Goal: Transaction & Acquisition: Download file/media

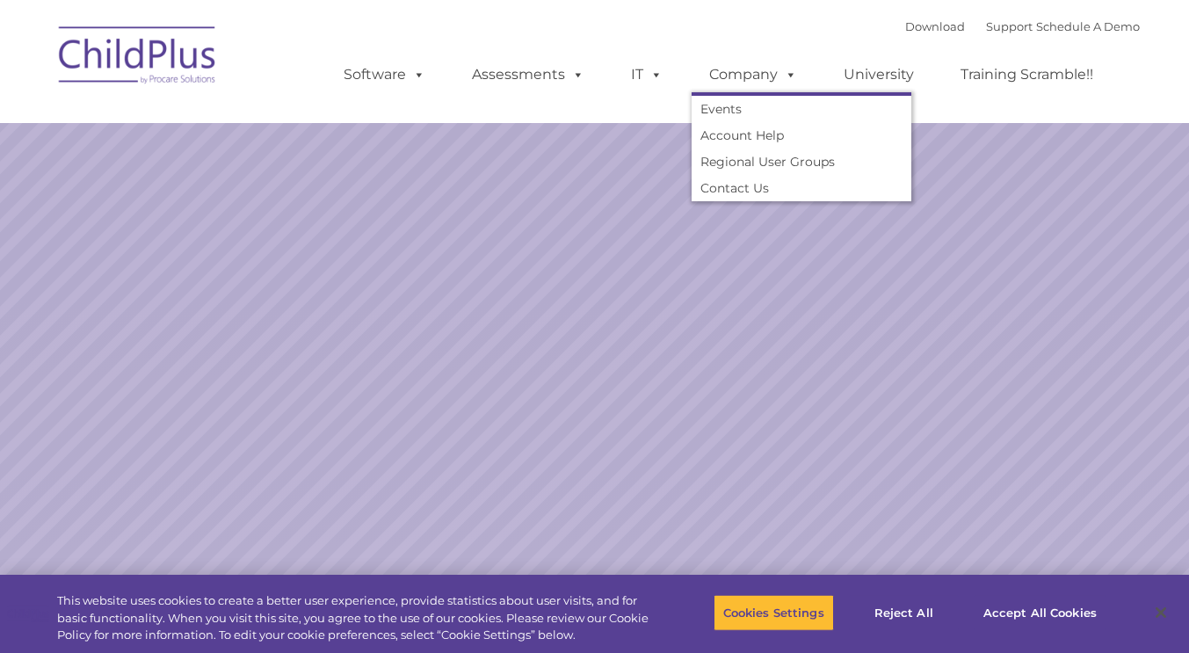
select select "MEDIUM"
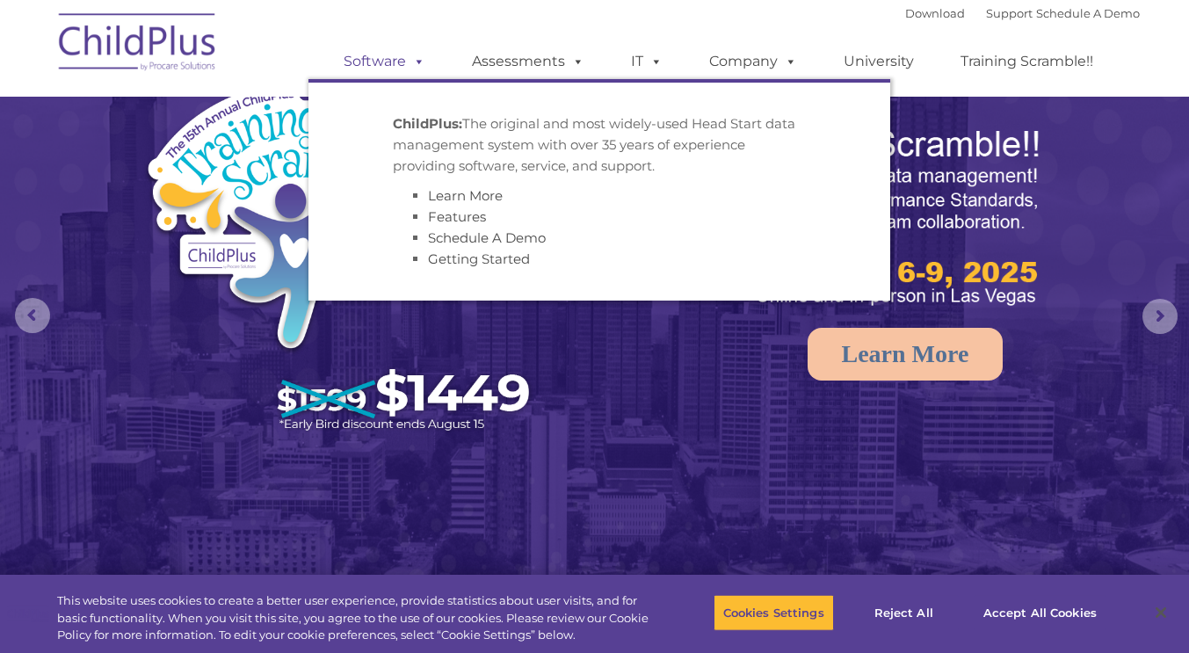
click at [391, 67] on link "Software" at bounding box center [384, 61] width 117 height 35
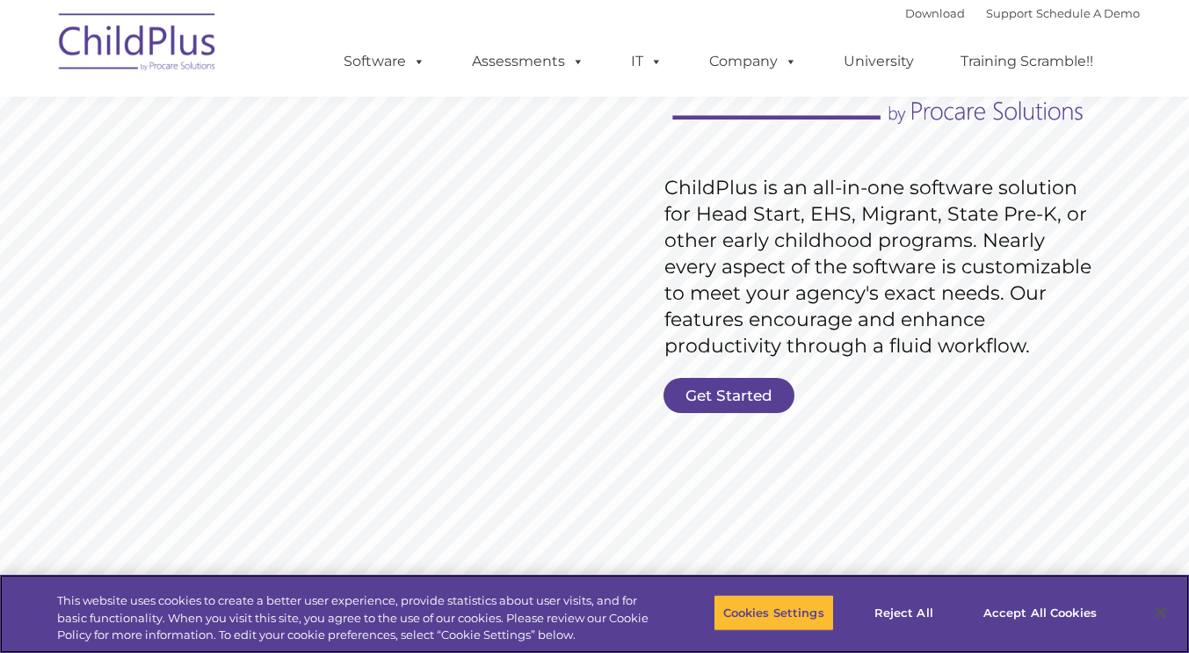
scroll to position [215, 0]
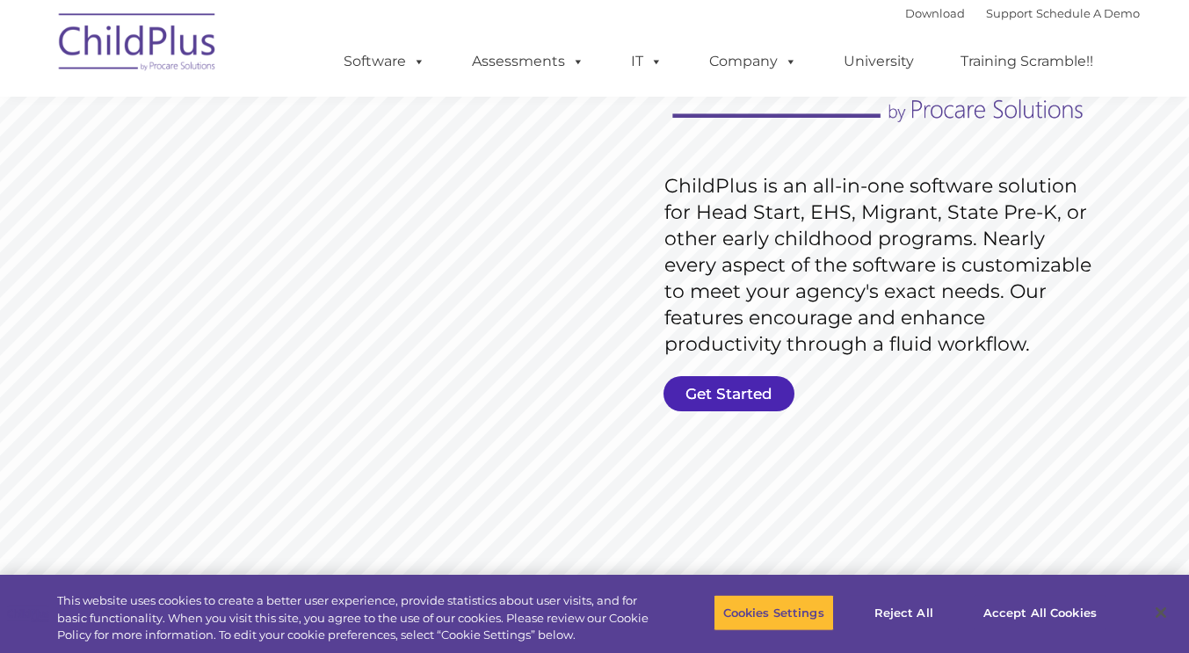
click at [724, 396] on link "Get Started" at bounding box center [729, 393] width 131 height 35
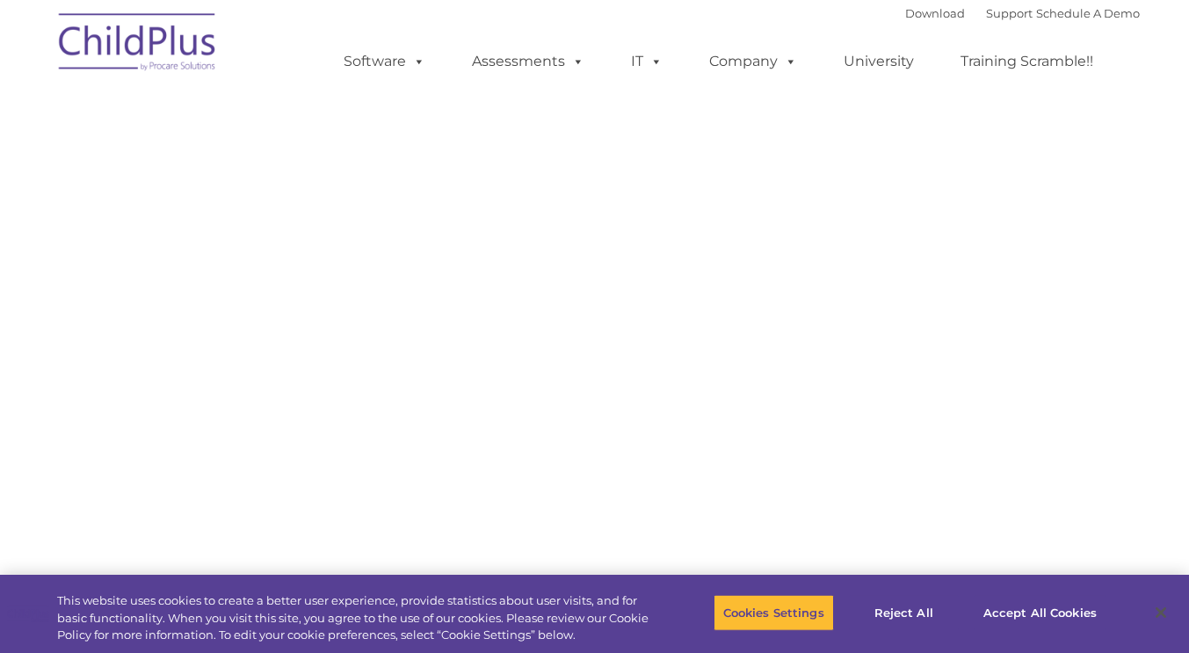
select select "MEDIUM"
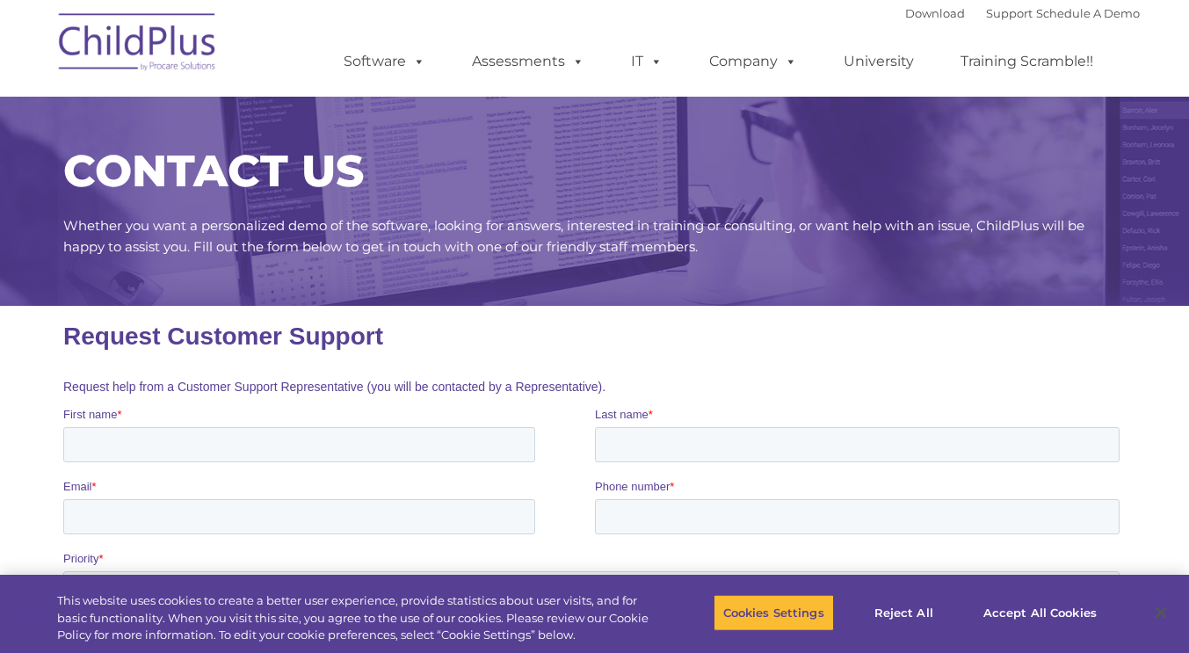
click at [186, 47] on img at bounding box center [138, 45] width 176 height 88
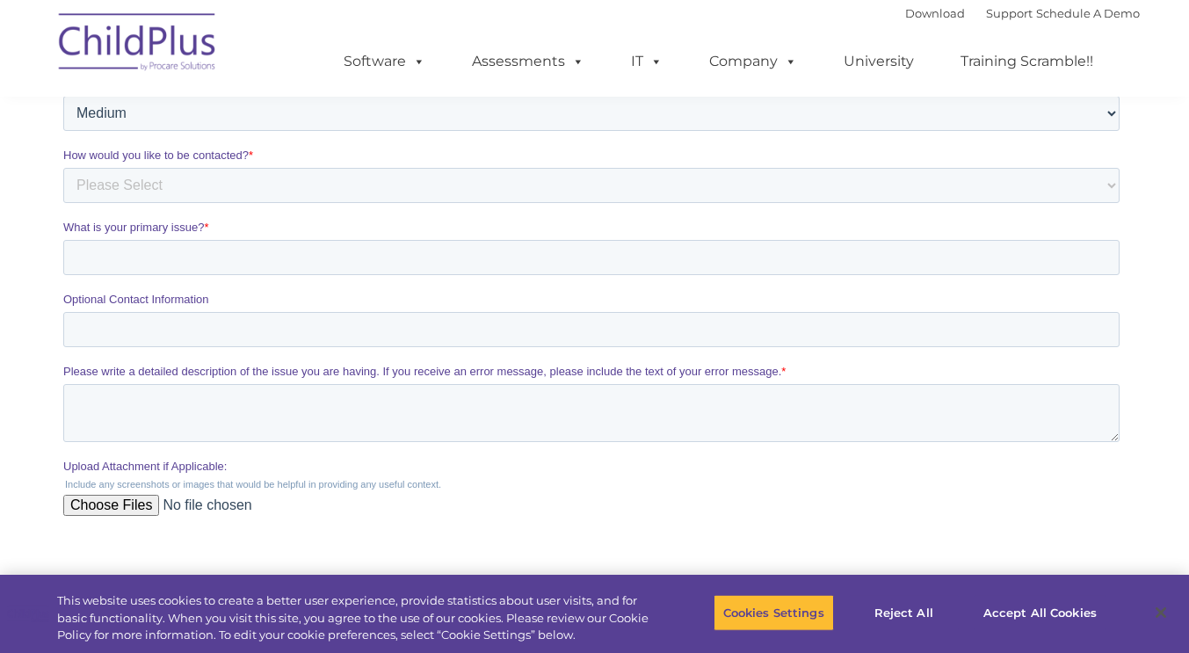
scroll to position [634, 0]
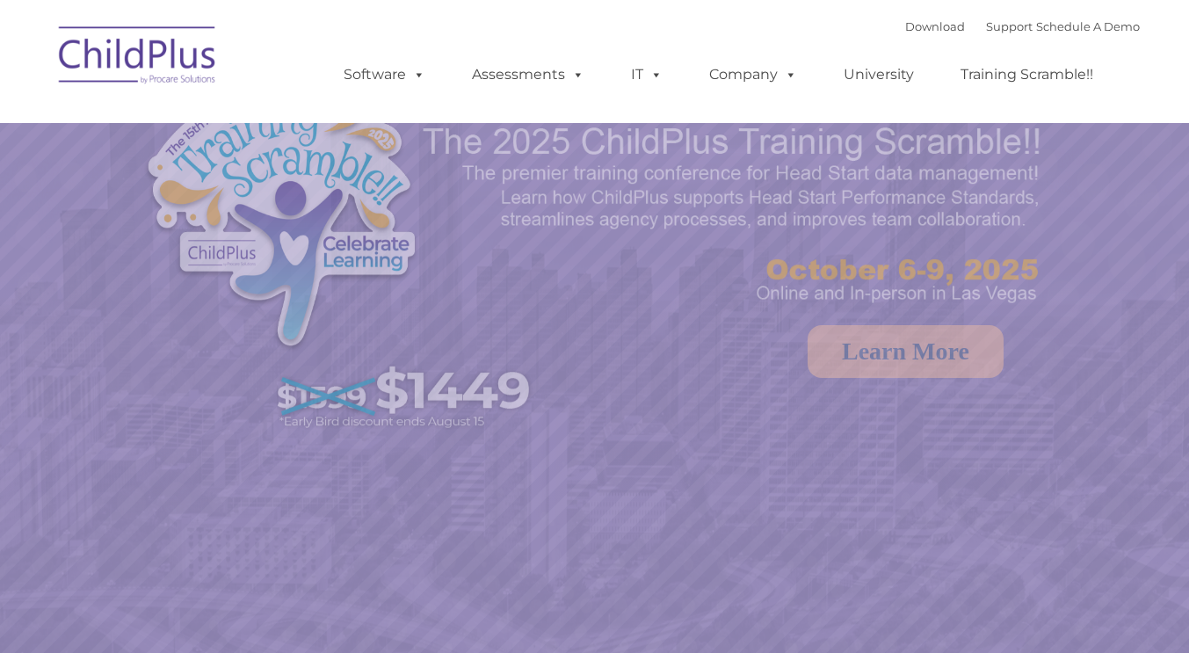
select select "MEDIUM"
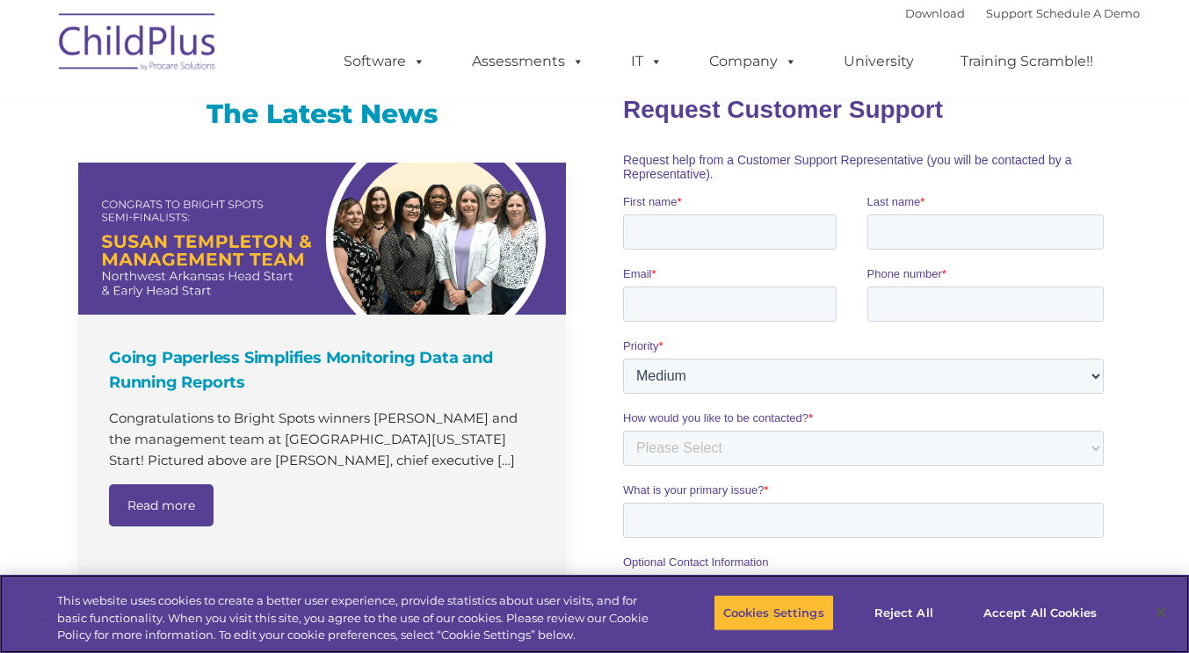
scroll to position [1190, 0]
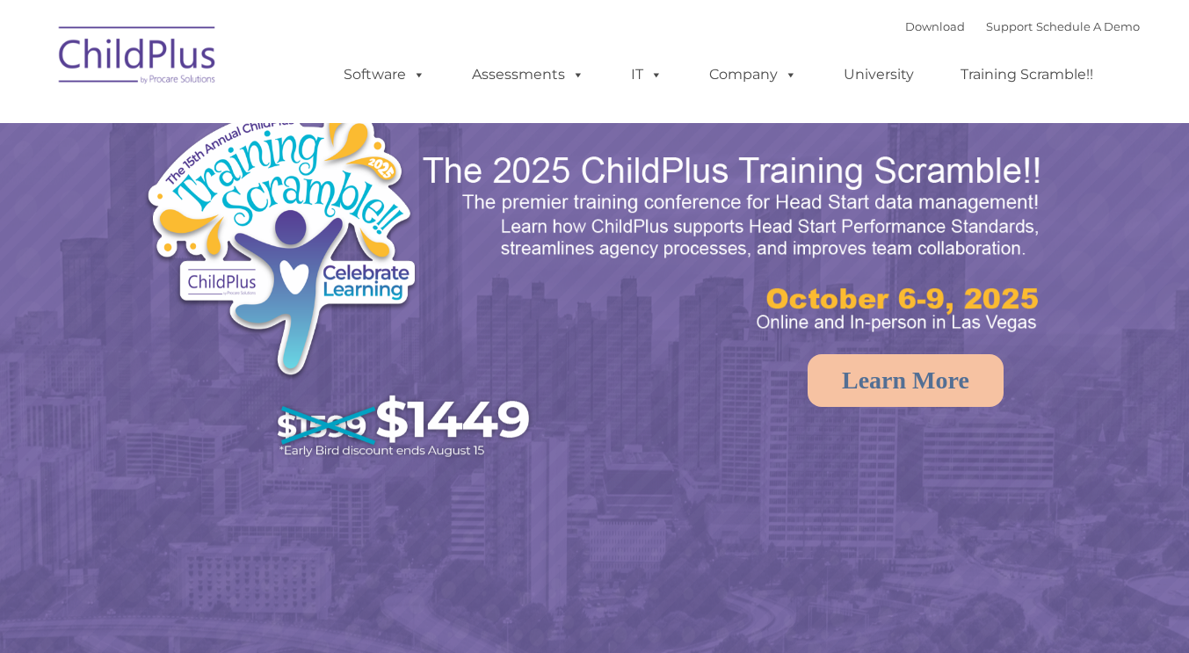
select select "MEDIUM"
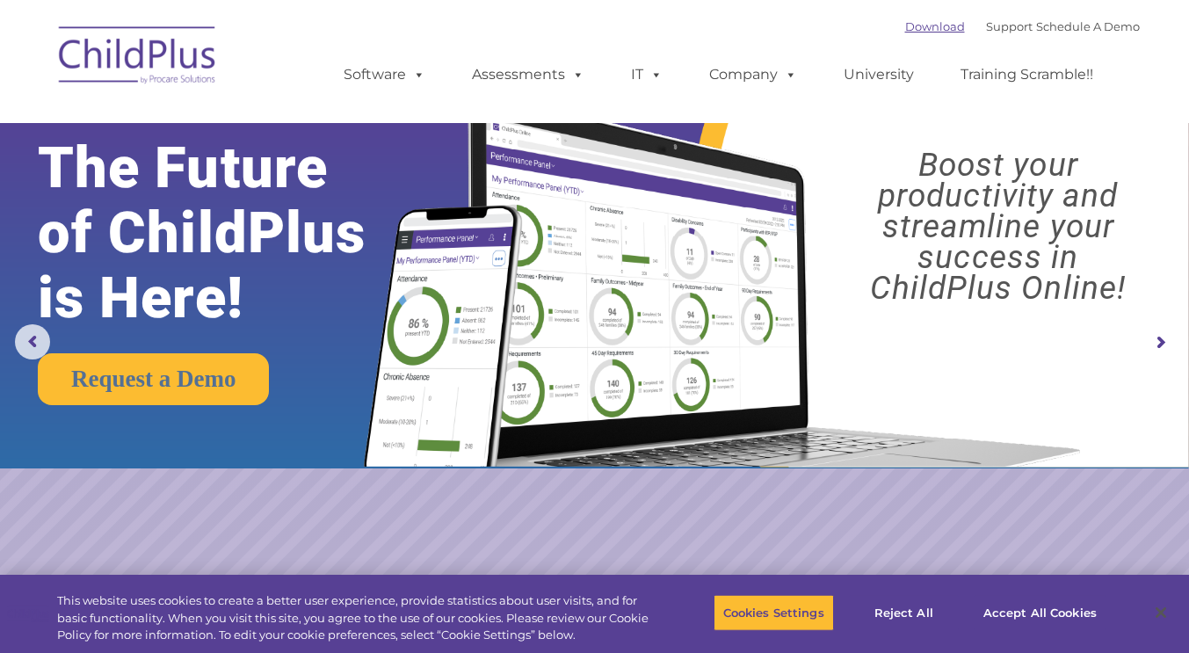
click at [912, 27] on link "Download" at bounding box center [935, 26] width 60 height 14
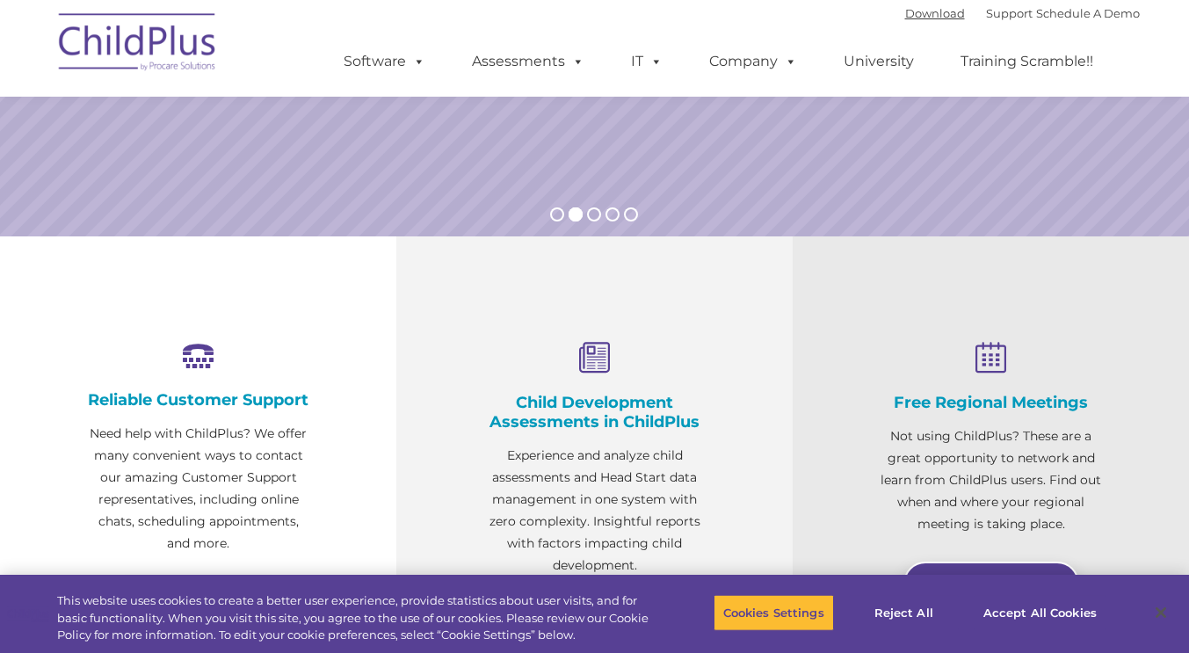
scroll to position [464, 0]
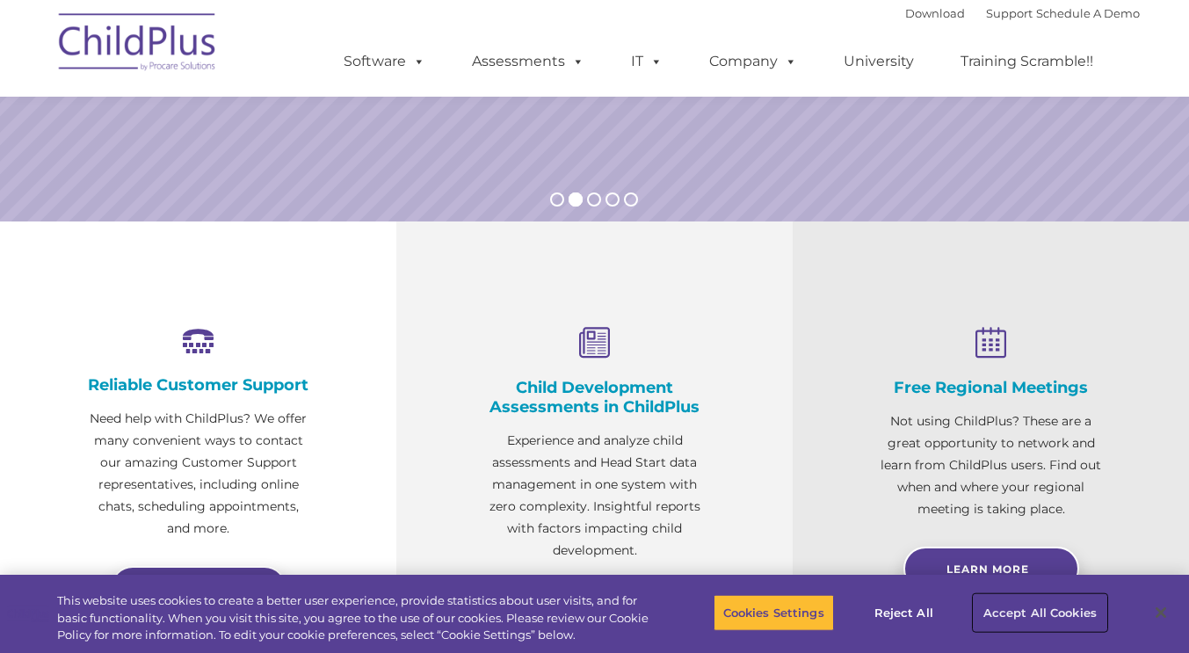
click at [1021, 611] on button "Accept All Cookies" at bounding box center [1040, 612] width 133 height 37
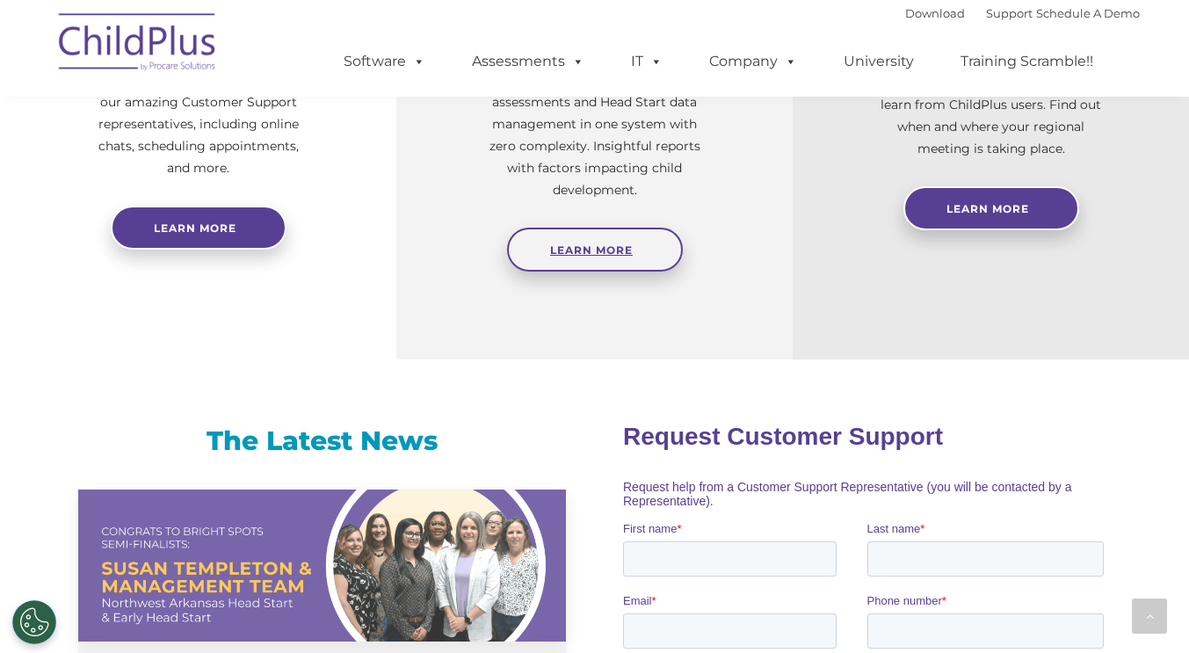
scroll to position [824, 0]
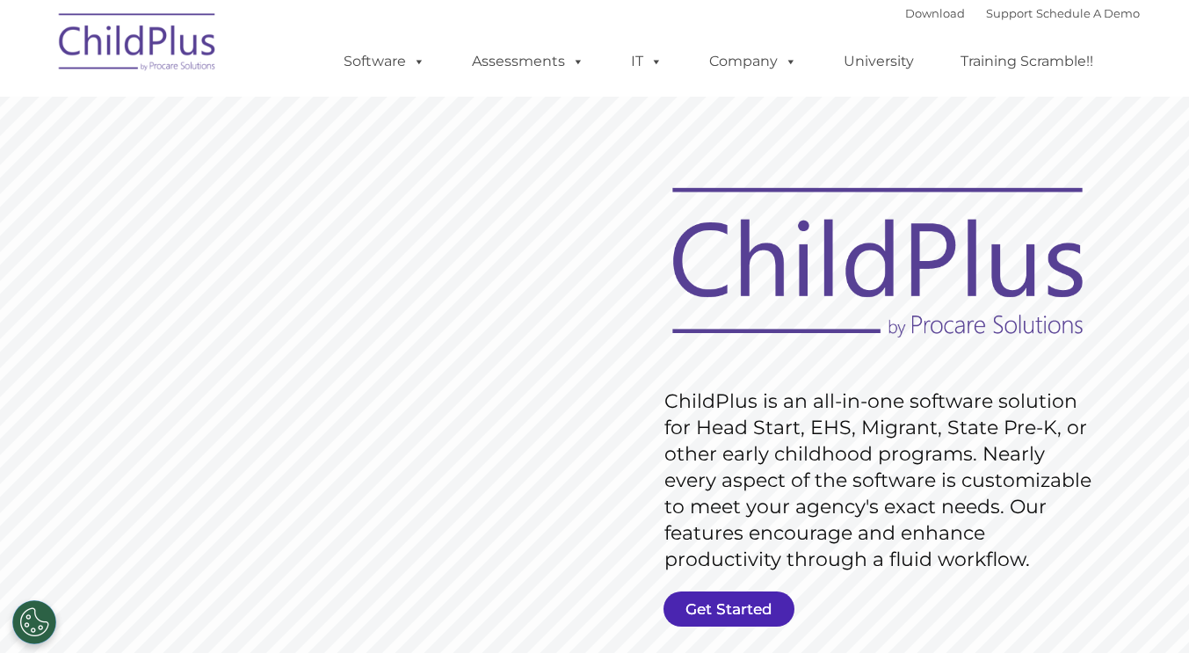
click at [705, 604] on link "Get Started" at bounding box center [729, 609] width 131 height 35
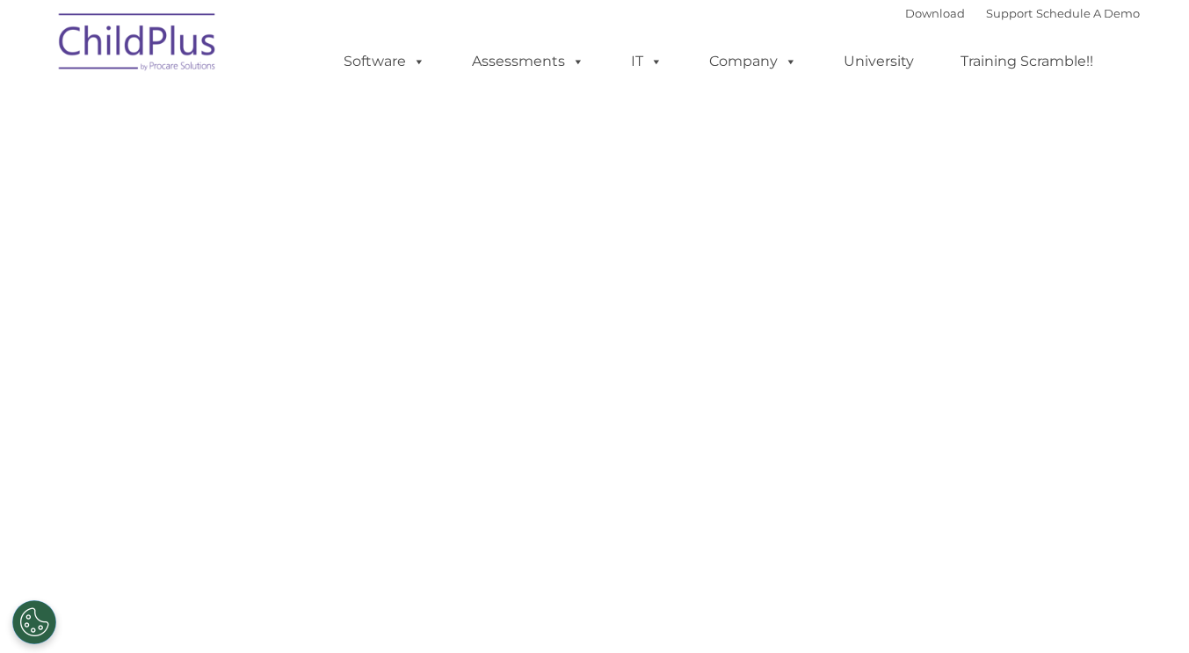
select select "MEDIUM"
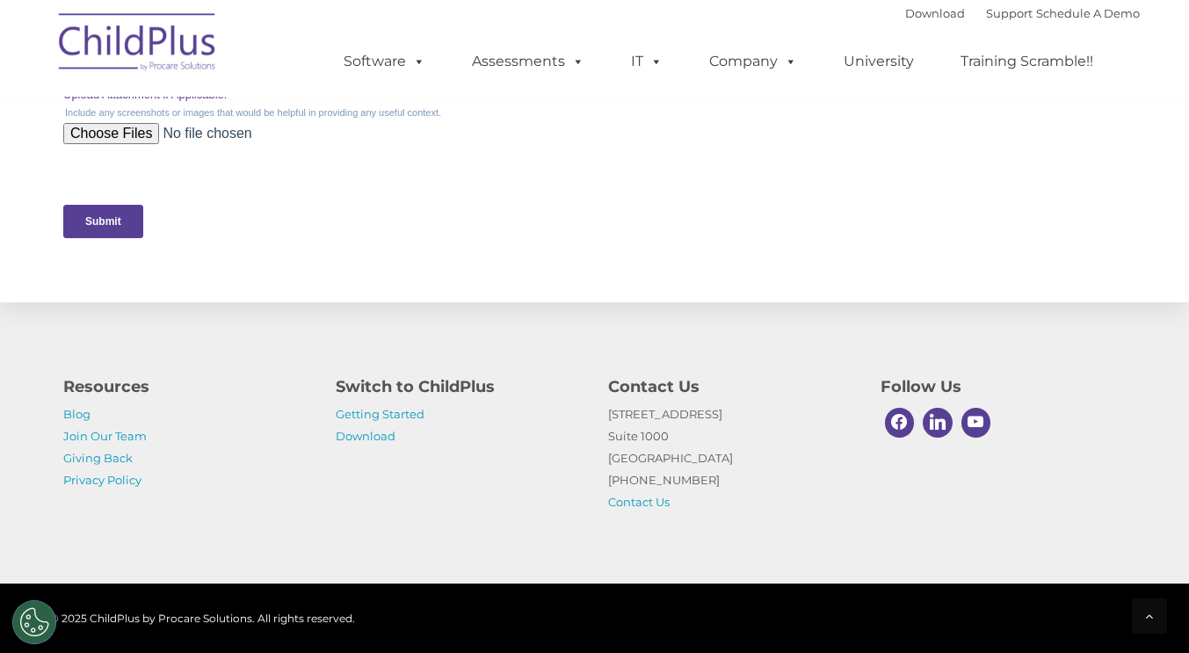
scroll to position [898, 0]
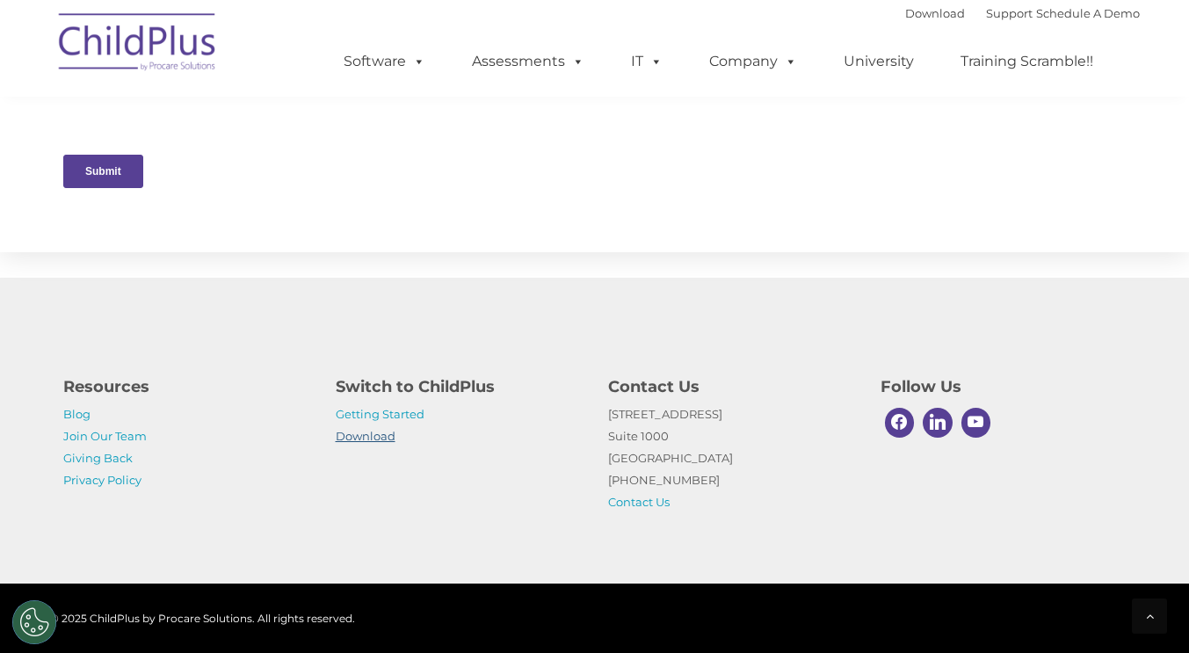
click at [352, 432] on link "Download" at bounding box center [366, 436] width 60 height 14
